Goal: Task Accomplishment & Management: Complete application form

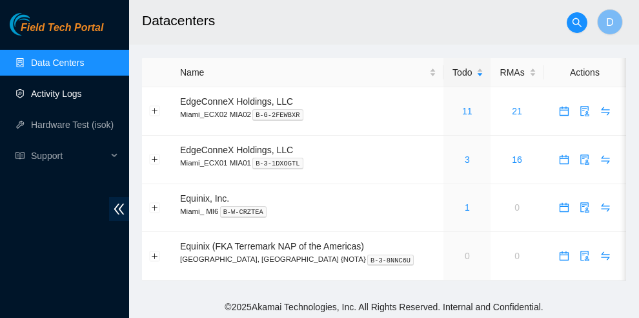
click at [54, 90] on link "Activity Logs" at bounding box center [56, 93] width 51 height 10
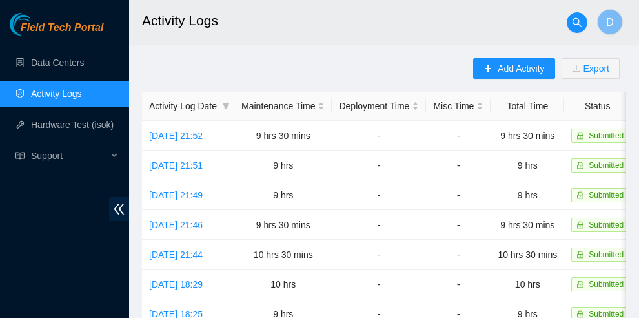
click at [517, 67] on span "Add Activity" at bounding box center [521, 68] width 46 height 14
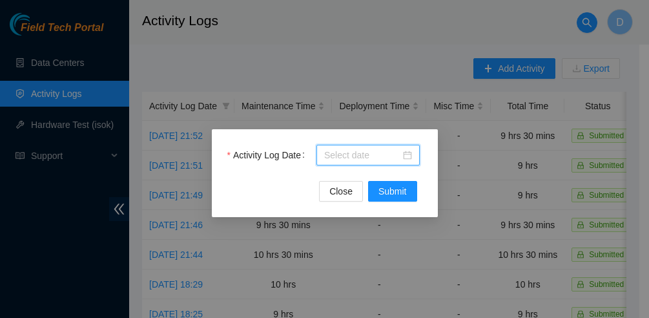
click at [354, 156] on body "Field Tech Portal Data Centers Activity Logs Hardware Test (isok) Support Activ…" at bounding box center [319, 159] width 639 height 318
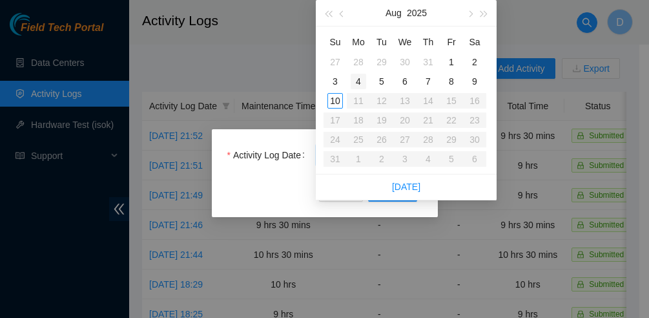
type input "[DATE]"
click at [358, 80] on div "4" at bounding box center [358, 81] width 15 height 15
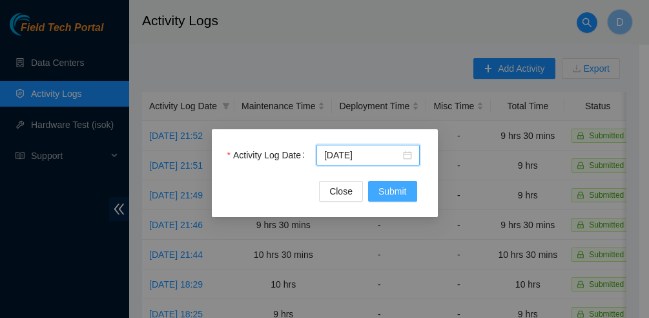
click at [394, 194] on span "Submit" at bounding box center [392, 191] width 28 height 14
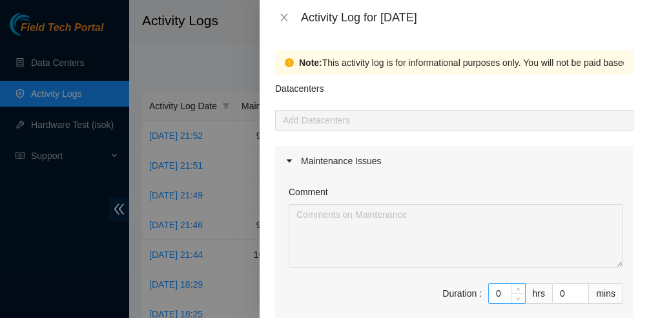
click at [489, 296] on input "0" at bounding box center [507, 292] width 36 height 19
type input "10"
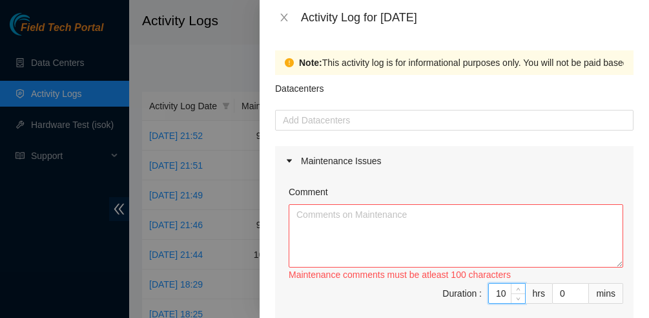
type input "10"
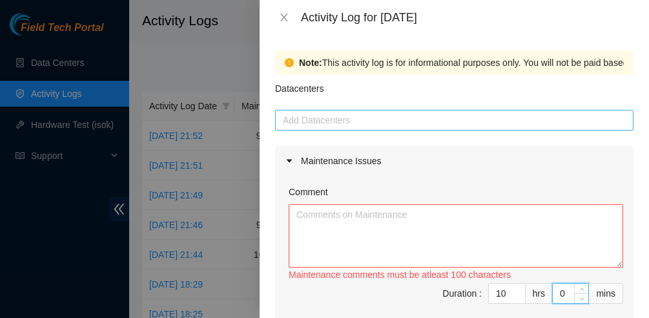
click at [338, 118] on div at bounding box center [454, 119] width 352 height 15
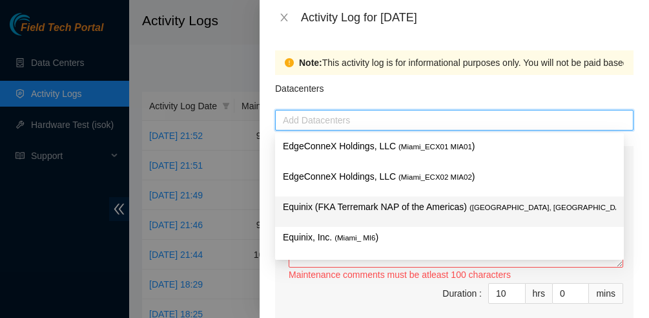
click at [376, 205] on p "Equinix (FKA Terremark NAP of the Americas) ( [GEOGRAPHIC_DATA], [GEOGRAPHIC_DA…" at bounding box center [449, 207] width 333 height 15
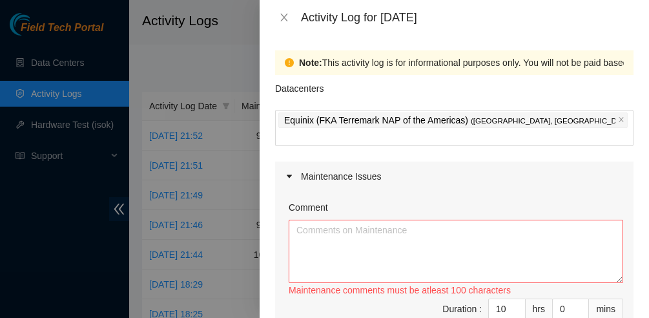
click at [606, 87] on div "Datacenters" at bounding box center [454, 92] width 358 height 35
click at [341, 236] on textarea "Comment" at bounding box center [456, 251] width 334 height 63
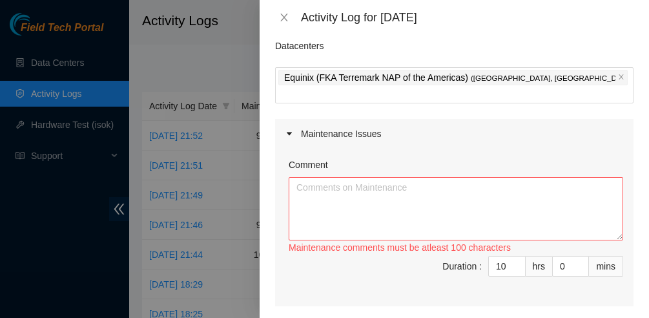
scroll to position [68, 0]
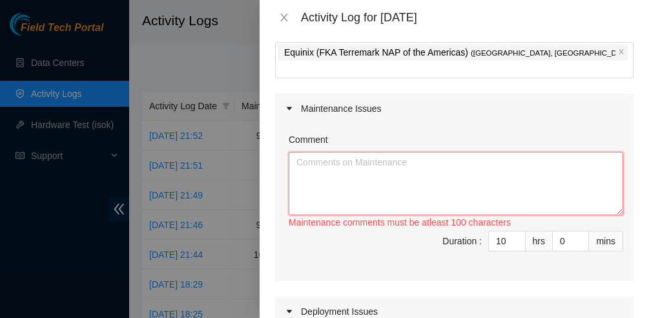
paste textarea "B-W-13JR5C5 FABRIC-LAX Juniper router with hardware failure Component_id_key = …"
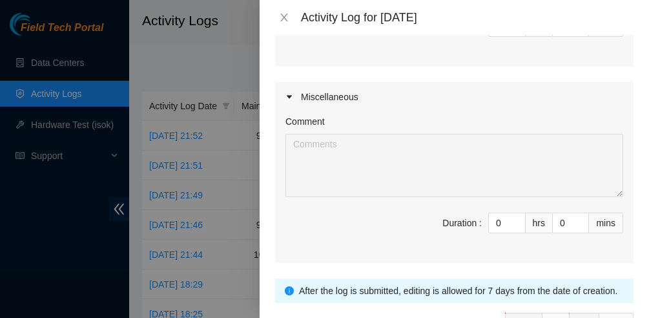
scroll to position [549, 0]
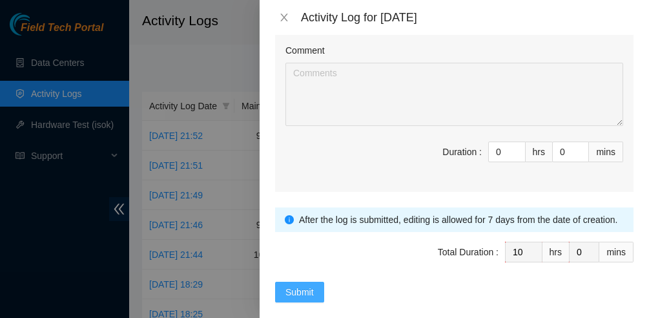
type textarea "B-W-13JR5C5 FABRIC-LAX Juniper router with hardware failure Component_id_key = …"
click at [302, 285] on span "Submit" at bounding box center [299, 292] width 28 height 14
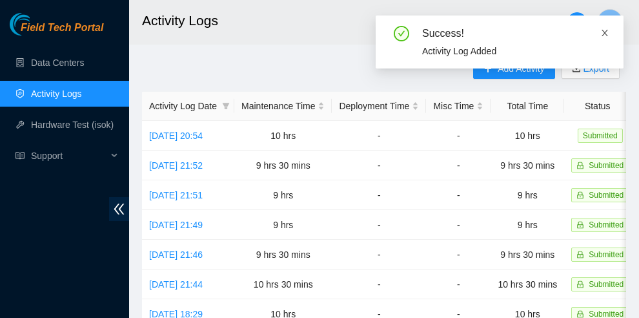
click at [604, 32] on icon "close" at bounding box center [604, 32] width 9 height 9
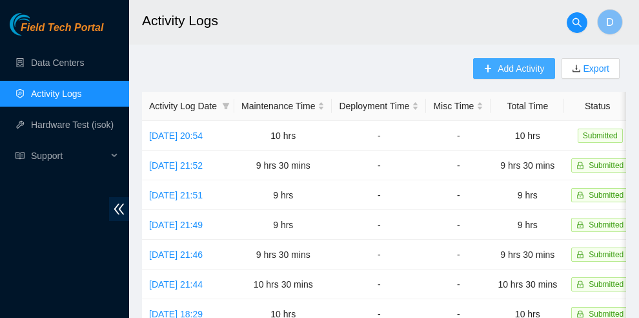
click at [515, 62] on span "Add Activity" at bounding box center [521, 68] width 46 height 14
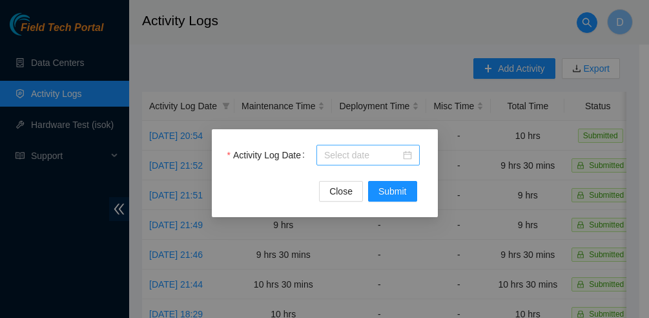
click at [407, 151] on div at bounding box center [368, 155] width 88 height 14
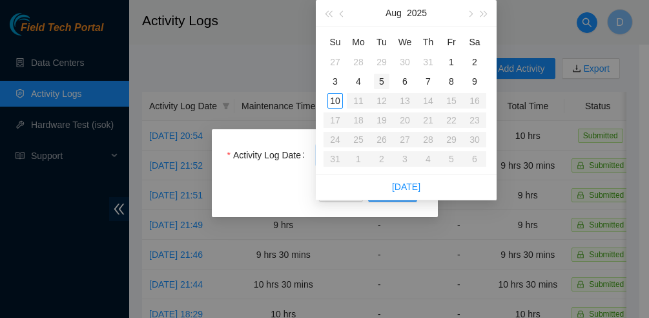
type input "[DATE]"
click at [385, 72] on td "5" at bounding box center [381, 81] width 23 height 19
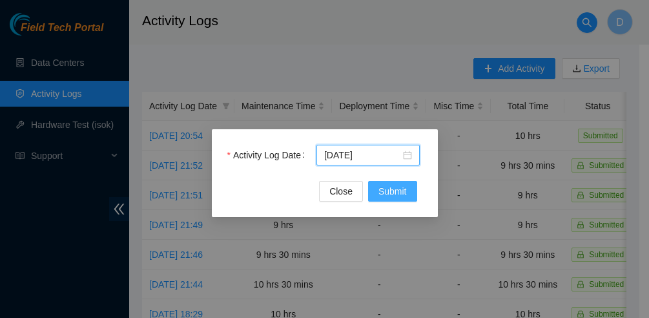
click at [398, 192] on span "Submit" at bounding box center [392, 191] width 28 height 14
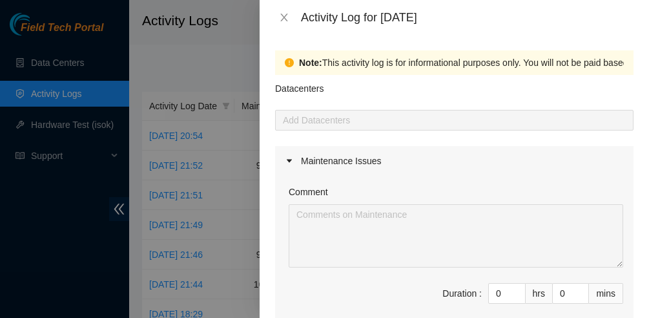
click at [343, 122] on div at bounding box center [454, 119] width 352 height 15
click at [489, 292] on input "0" at bounding box center [507, 292] width 36 height 19
type input "10"
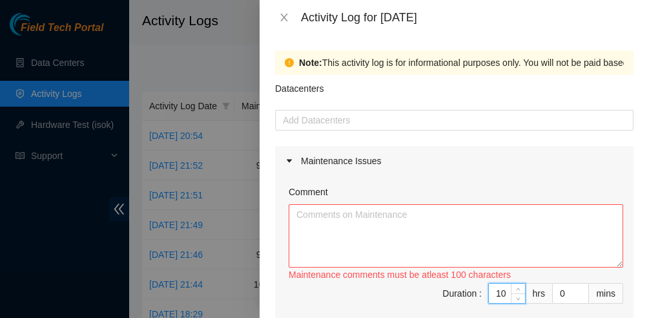
type input "10"
type input "3"
type input "30"
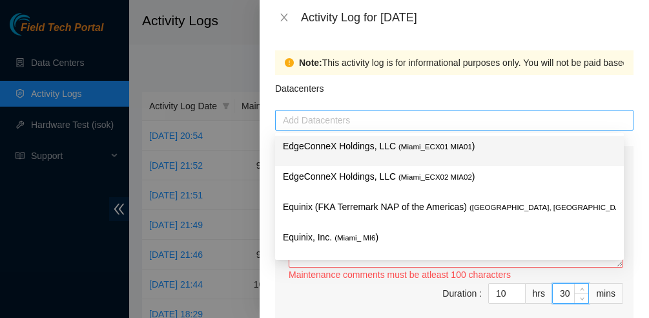
click at [306, 122] on div at bounding box center [454, 119] width 352 height 15
type input "30"
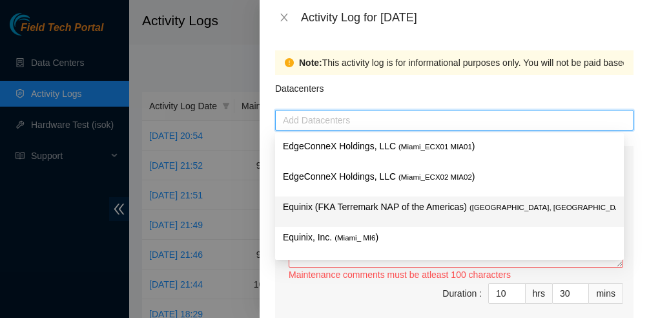
click at [379, 209] on p "Equinix (FKA Terremark NAP of the Americas) ( [GEOGRAPHIC_DATA], [GEOGRAPHIC_DA…" at bounding box center [449, 207] width 333 height 15
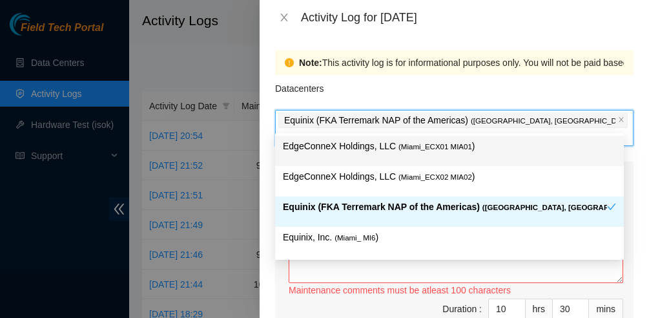
click at [578, 94] on div "Datacenters" at bounding box center [454, 92] width 358 height 35
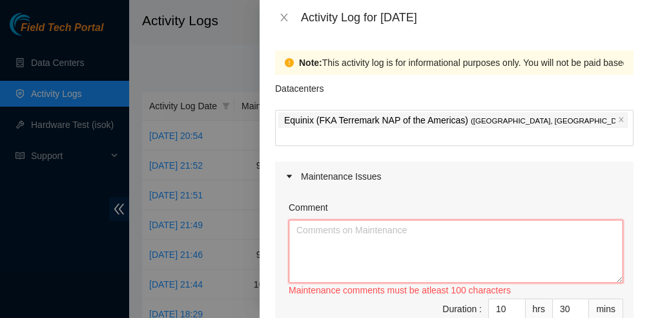
click at [392, 220] on textarea "Comment" at bounding box center [456, 251] width 334 height 63
paste textarea "B-V-5MWXYRF SDN-LAX r02.border.lax01.sdn Router not reporting to Query [nap] SD…"
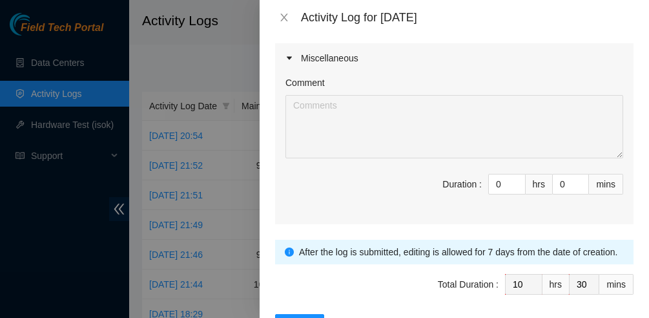
scroll to position [549, 0]
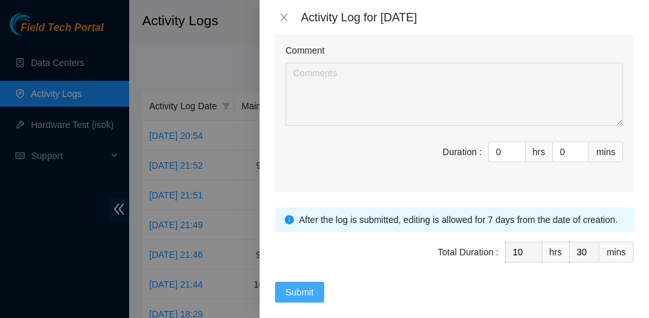
type textarea "B-V-5MWXYRF SDN-LAX r02.border.lax01.sdn Router not reporting to Query [nap] SD…"
click at [311, 285] on span "Submit" at bounding box center [299, 292] width 28 height 14
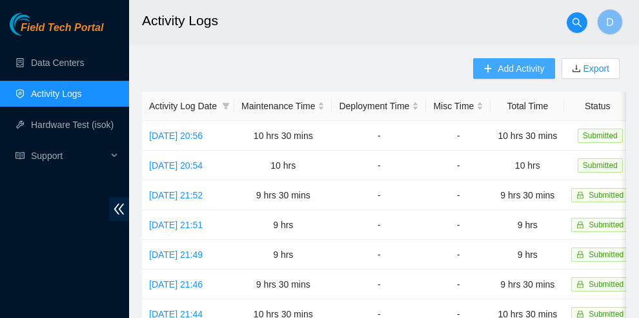
click at [515, 67] on span "Add Activity" at bounding box center [521, 68] width 46 height 14
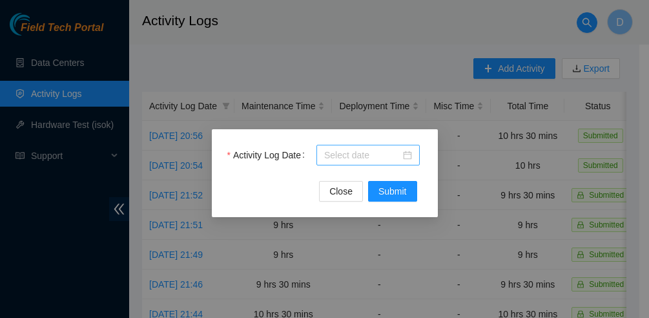
click at [409, 154] on div at bounding box center [368, 155] width 88 height 14
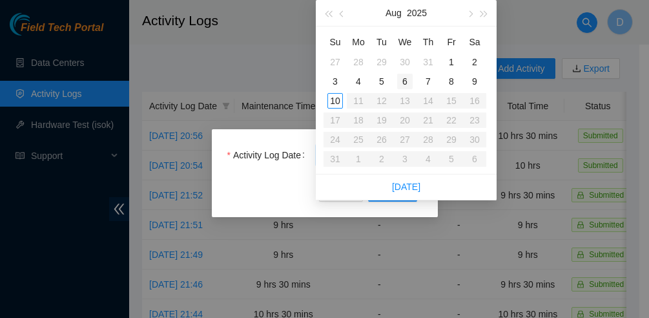
type input "[DATE]"
click at [404, 83] on div "6" at bounding box center [404, 81] width 15 height 15
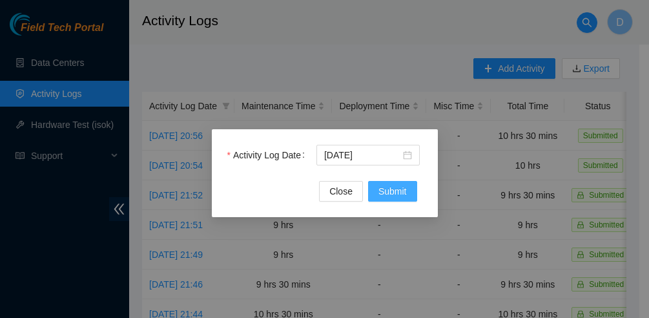
click at [392, 197] on span "Submit" at bounding box center [392, 191] width 28 height 14
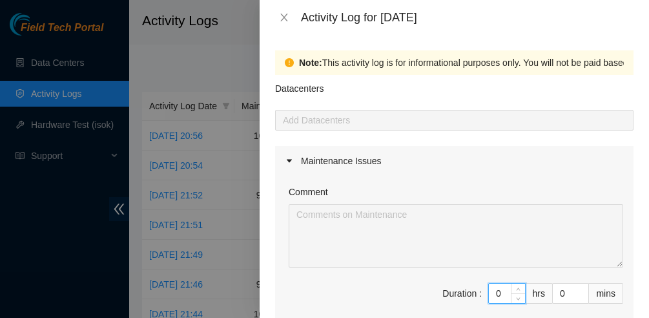
click at [497, 296] on input "0" at bounding box center [507, 292] width 36 height 19
type input "09"
type input "9"
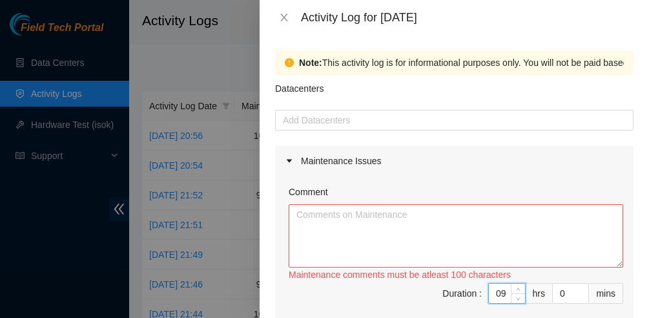
type input "9"
type input "3"
type input "30"
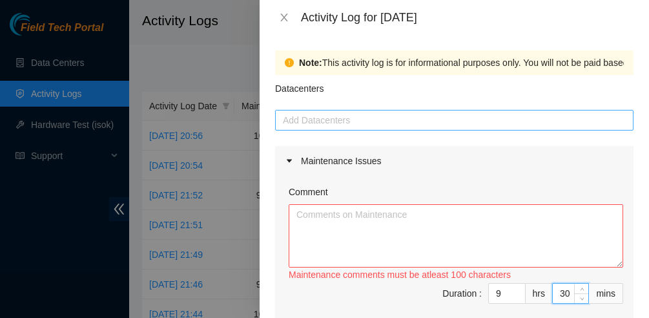
click at [347, 119] on div at bounding box center [454, 119] width 352 height 15
type input "30"
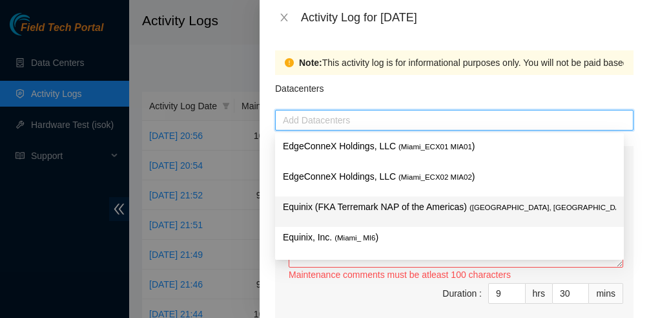
click at [374, 212] on p "Equinix (FKA Terremark NAP of the Americas) ( [GEOGRAPHIC_DATA], [GEOGRAPHIC_DA…" at bounding box center [449, 207] width 333 height 15
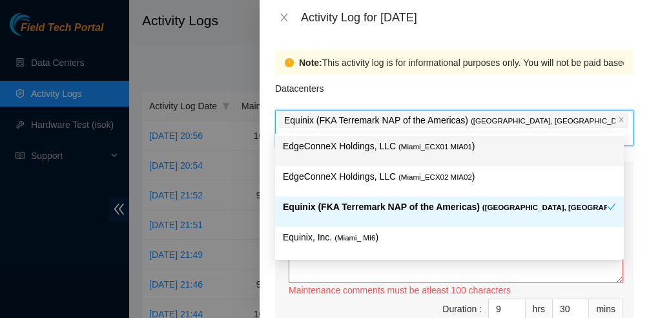
click at [602, 81] on div "Datacenters" at bounding box center [454, 92] width 358 height 35
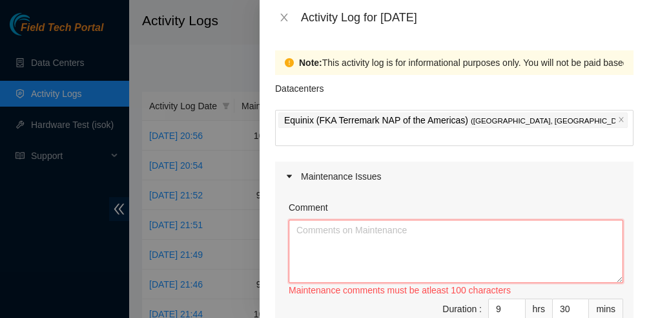
click at [409, 238] on textarea "Comment" at bounding box center [456, 251] width 334 height 63
click at [377, 220] on textarea "Comment" at bounding box center [456, 251] width 334 height 63
paste textarea "B-V-5MLWRFS FABRIC-ORD2 ES r41992 FABRIC-ORD2e Down Region FF webghost All 60x …"
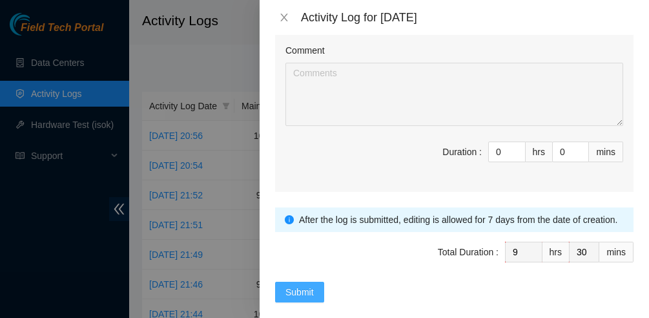
type textarea "B-V-5MLWRFS FABRIC-ORD2 ES r41992 FABRIC-ORD2e Down Region FF webghost All 60x …"
click at [296, 285] on span "Submit" at bounding box center [299, 292] width 28 height 14
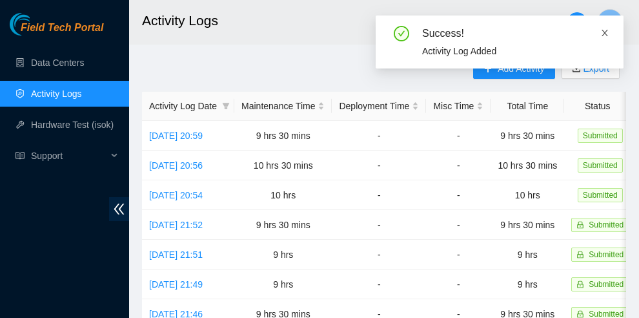
click at [606, 32] on icon "close" at bounding box center [604, 32] width 9 height 9
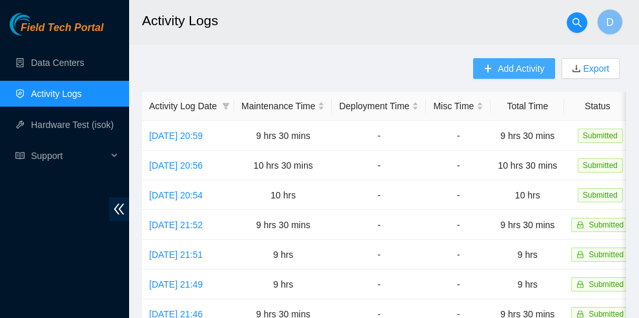
click at [517, 67] on span "Add Activity" at bounding box center [521, 68] width 46 height 14
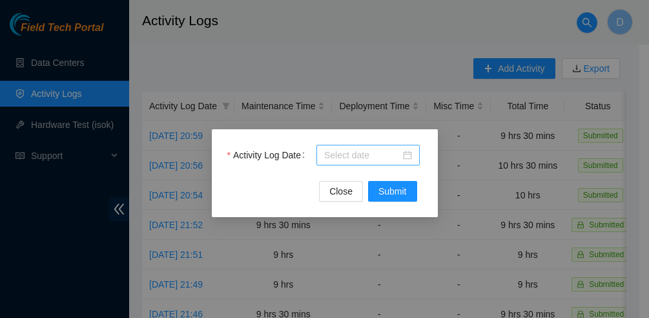
click at [404, 154] on div at bounding box center [368, 155] width 88 height 14
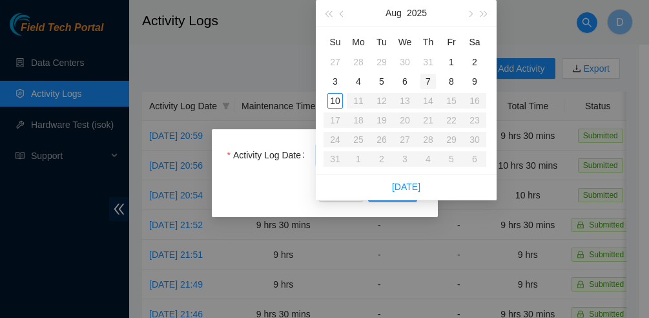
type input "[DATE]"
click at [432, 78] on div "7" at bounding box center [427, 81] width 15 height 15
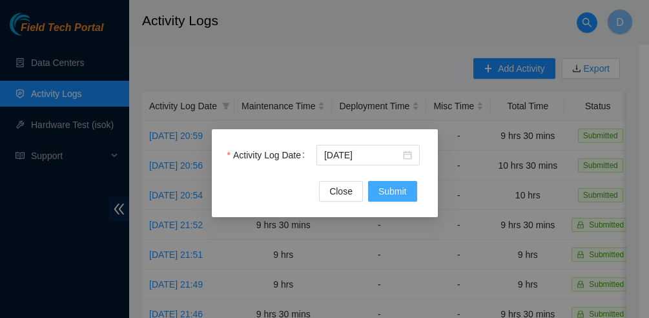
click at [398, 190] on span "Submit" at bounding box center [392, 191] width 28 height 14
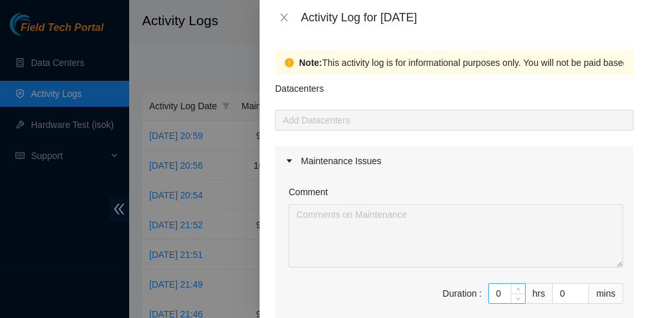
click at [493, 291] on input "0" at bounding box center [507, 292] width 36 height 19
click at [492, 291] on input "0" at bounding box center [507, 292] width 36 height 19
type input "10"
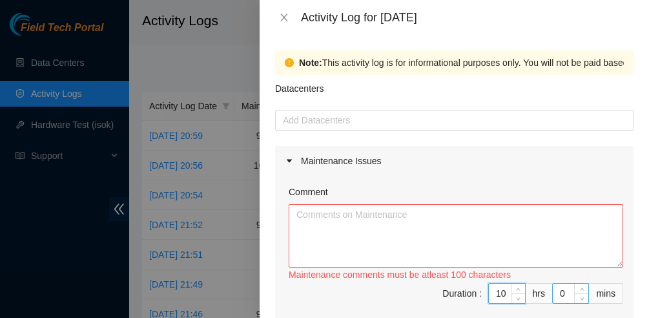
type input "10"
click at [553, 291] on input "0" at bounding box center [571, 292] width 36 height 19
type input "30"
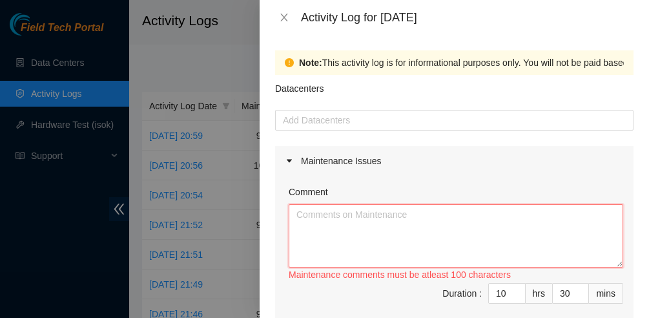
click at [330, 222] on textarea "Comment" at bounding box center [456, 235] width 334 height 63
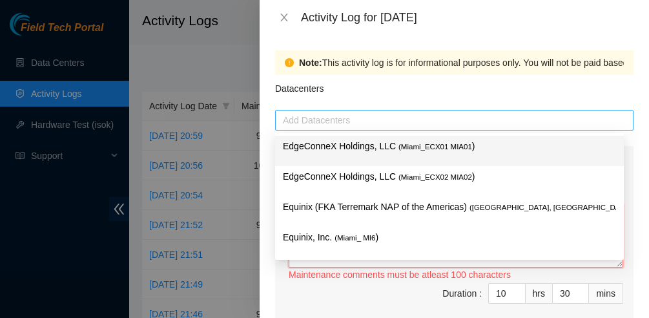
click at [329, 112] on div at bounding box center [454, 119] width 352 height 15
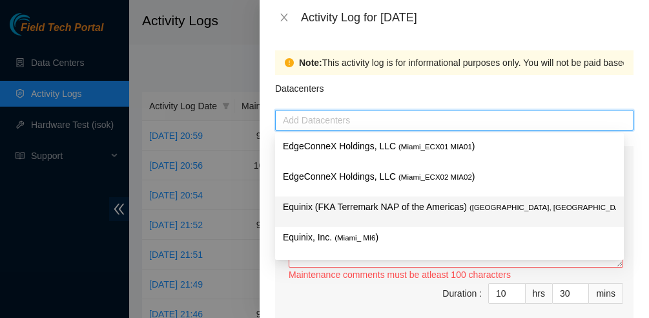
click at [405, 204] on p "Equinix (FKA Terremark NAP of the Americas) ( [GEOGRAPHIC_DATA], [GEOGRAPHIC_DA…" at bounding box center [449, 207] width 333 height 15
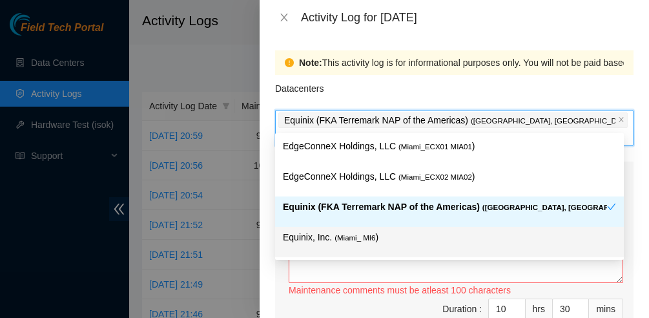
click at [325, 298] on span "Duration : 10 hrs 30 mins" at bounding box center [454, 316] width 338 height 36
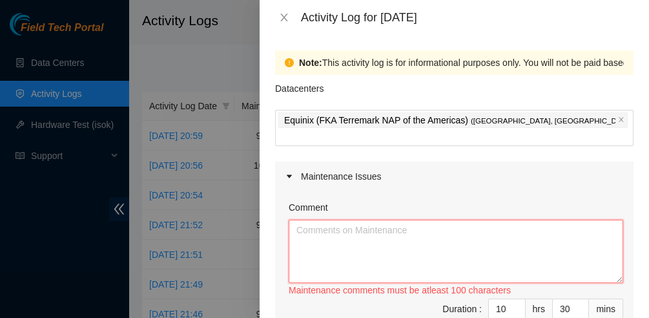
click at [353, 221] on textarea "Comment" at bounding box center [456, 251] width 334 height 63
paste textarea "L-I-3DOLORS AME-CON a94.elitse.doe33.tem Incidi utl etdolorem al Enima [min] VE…"
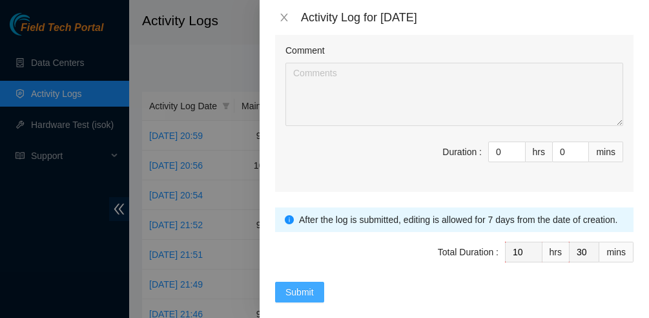
type textarea "L-I-3DOLORS AME-CON a94.elitse.doe33.tem Incidi utl etdolorem al Enima [min] VE…"
click at [298, 285] on span "Submit" at bounding box center [299, 292] width 28 height 14
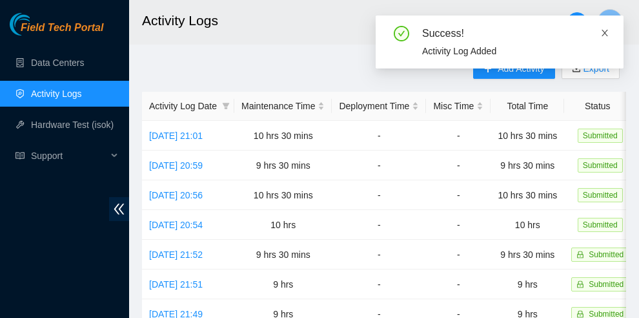
click at [603, 30] on icon "close" at bounding box center [605, 33] width 6 height 6
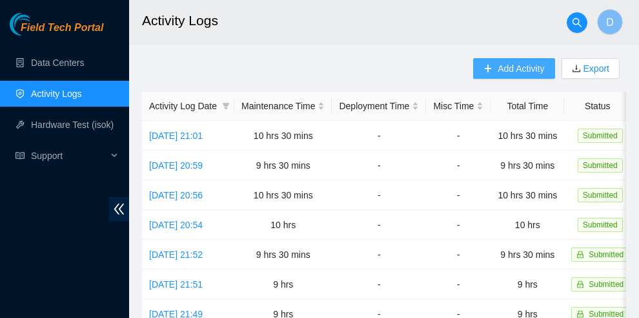
click at [519, 66] on span "Add Activity" at bounding box center [521, 68] width 46 height 14
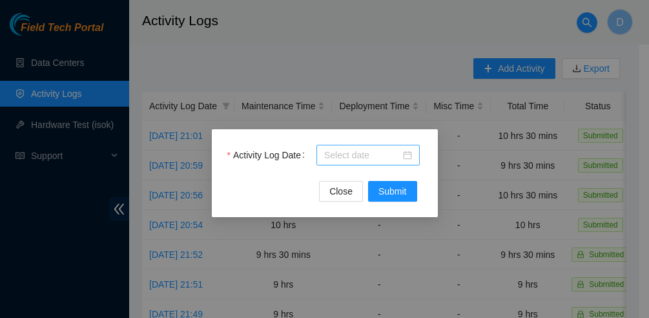
click at [414, 156] on div at bounding box center [367, 155] width 103 height 21
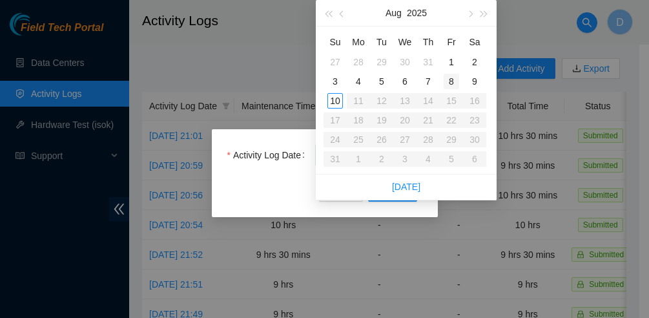
type input "[DATE]"
click at [453, 83] on div "8" at bounding box center [451, 81] width 15 height 15
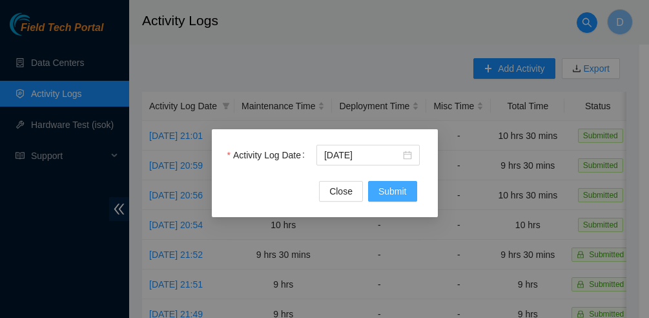
click at [399, 188] on span "Submit" at bounding box center [392, 191] width 28 height 14
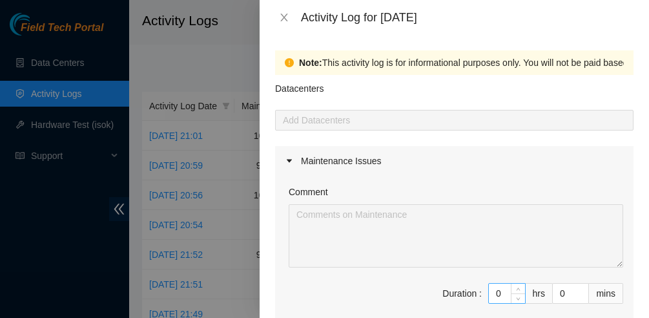
click at [495, 294] on input "0" at bounding box center [507, 292] width 36 height 19
type input "09"
type input "9"
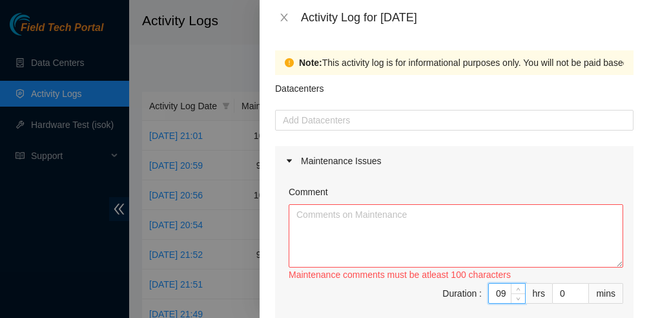
type input "9"
type input "3"
type input "30"
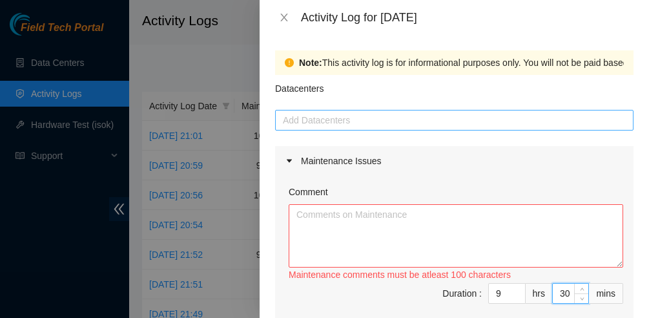
click at [306, 119] on div at bounding box center [454, 119] width 352 height 15
type input "30"
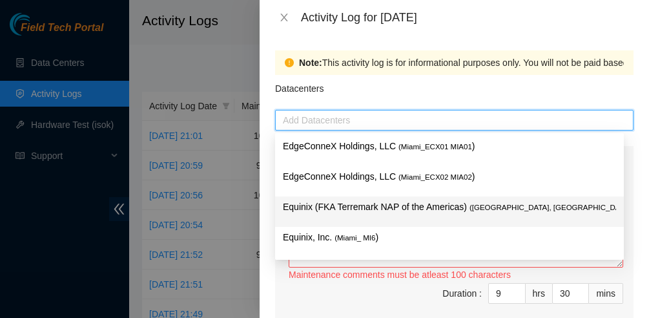
click at [356, 212] on p "Equinix (FKA Terremark NAP of the Americas) ( [GEOGRAPHIC_DATA], [GEOGRAPHIC_DA…" at bounding box center [449, 207] width 333 height 15
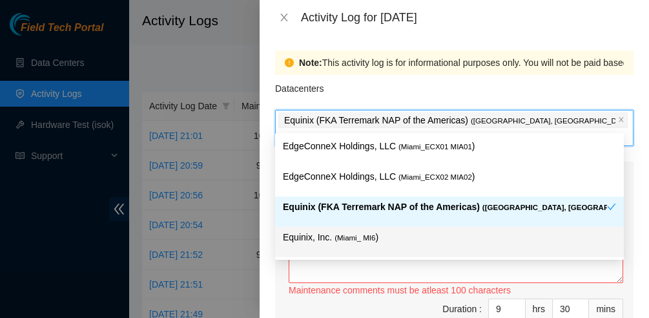
click at [374, 298] on span "Duration : 9 hrs 30 mins" at bounding box center [454, 316] width 338 height 36
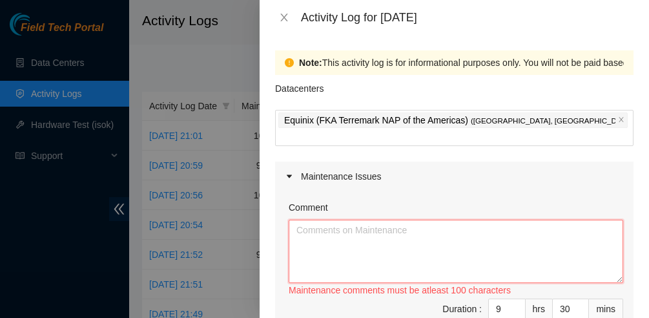
click at [343, 220] on textarea "Comment" at bounding box center [456, 251] width 334 height 63
paste textarea "B-V-5LML6JB r01.gru01.icn [PERSON_NAME] 2x flapping to r01.rio01.icn Equinix (F…"
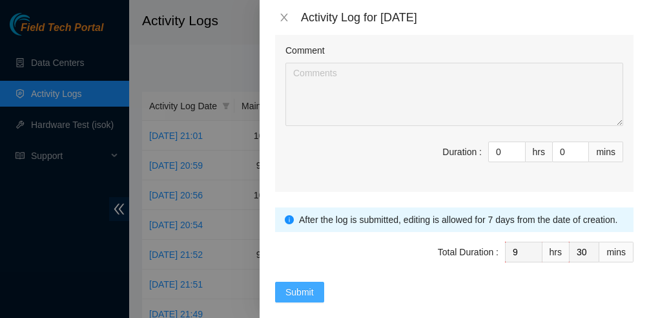
type textarea "B-V-5LML6JB r01.gru01.icn [PERSON_NAME] 2x flapping to r01.rio01.icn Equinix (F…"
click at [289, 285] on span "Submit" at bounding box center [299, 292] width 28 height 14
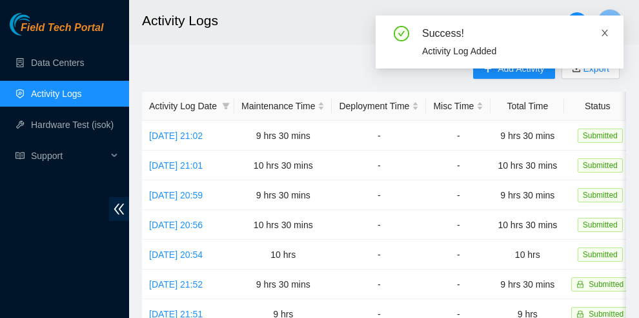
click at [603, 36] on icon "close" at bounding box center [604, 32] width 9 height 9
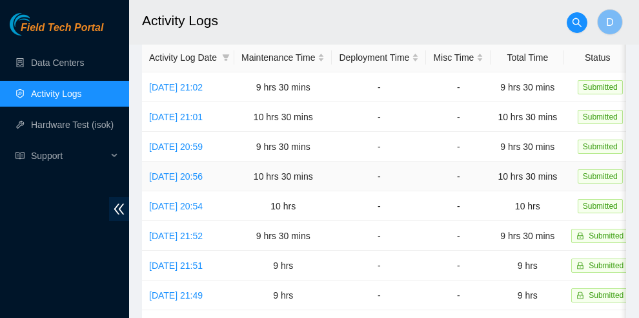
scroll to position [52, 0]
